Goal: Task Accomplishment & Management: Use online tool/utility

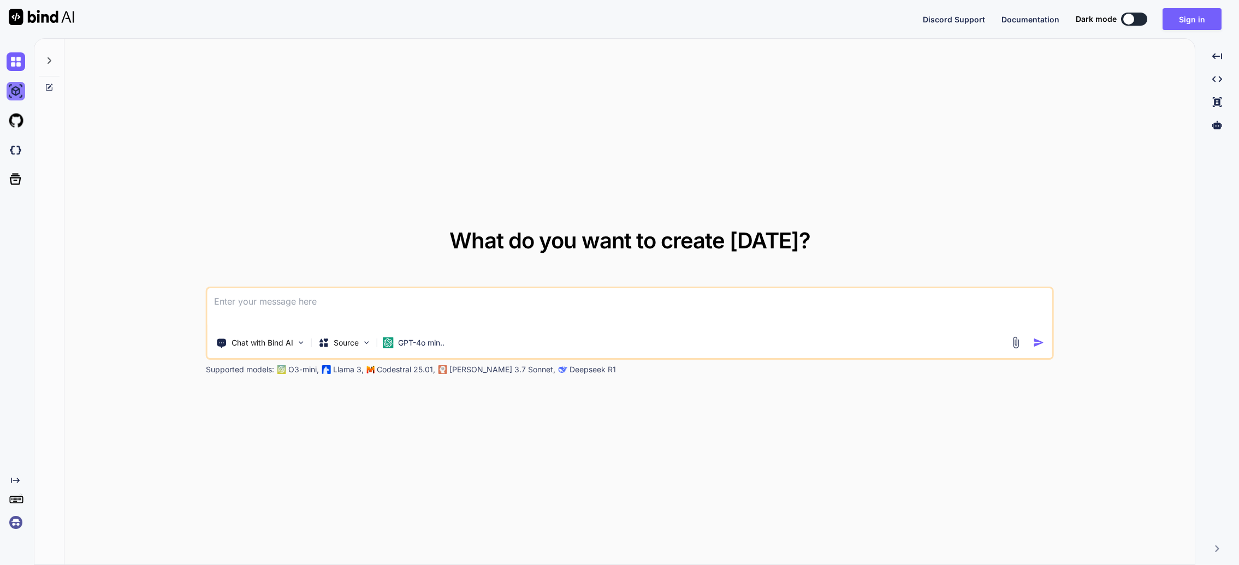
click at [15, 95] on img at bounding box center [16, 91] width 19 height 19
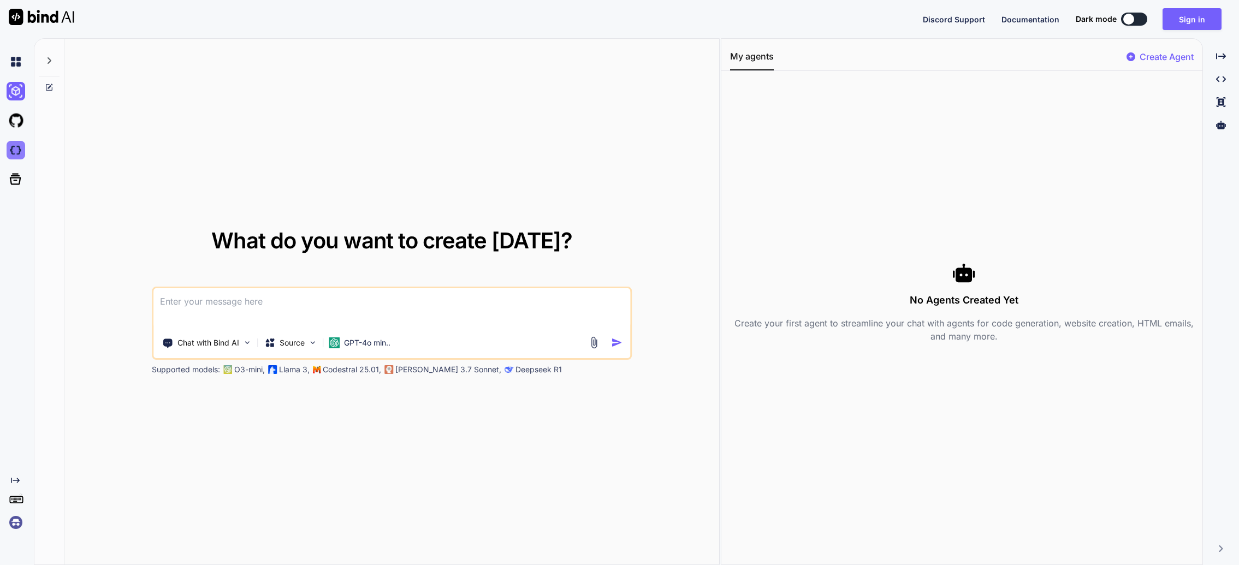
click at [13, 149] on img at bounding box center [16, 150] width 19 height 19
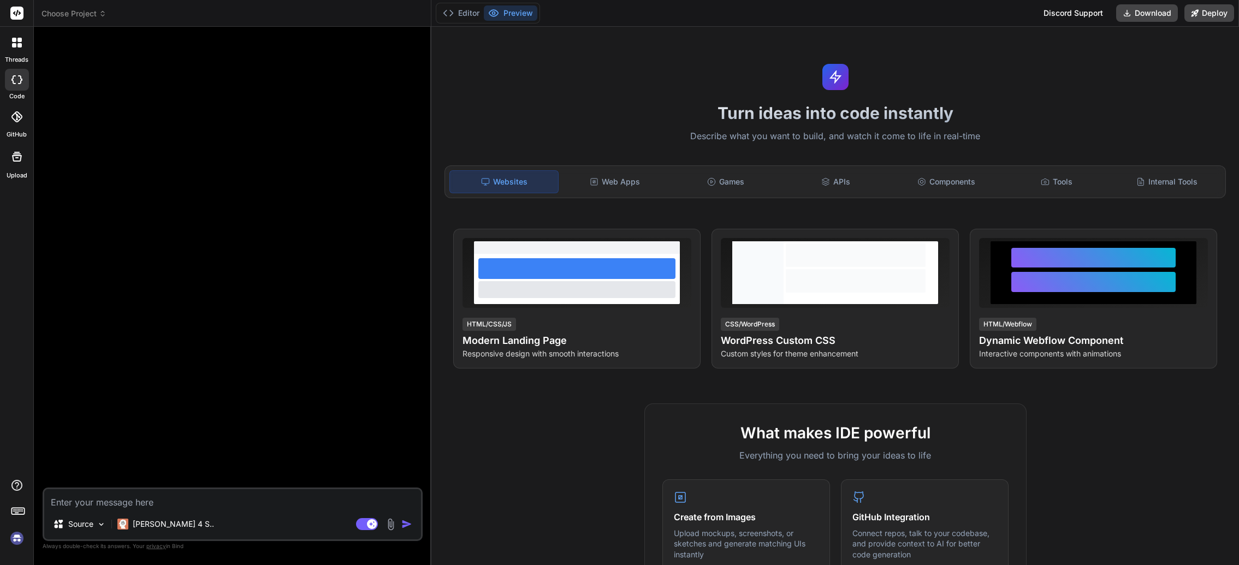
type textarea "x"
click at [16, 157] on icon at bounding box center [17, 157] width 10 height 10
